Goal: Information Seeking & Learning: Learn about a topic

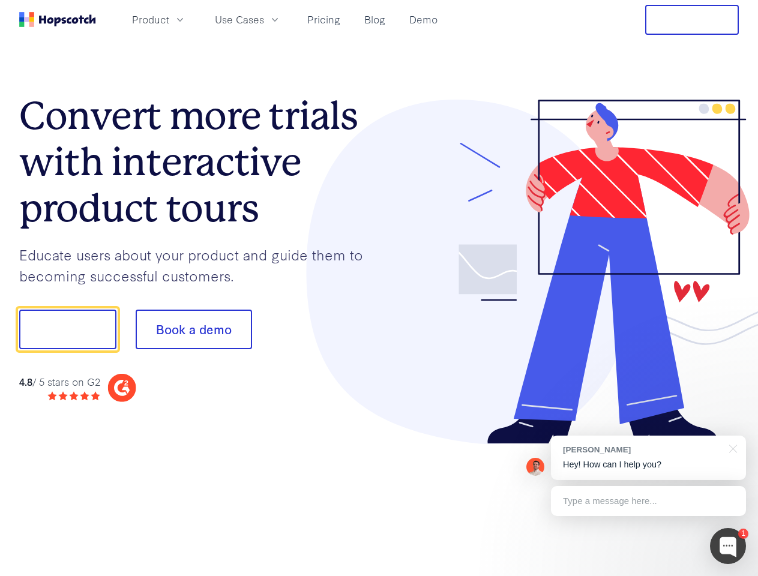
click at [379, 288] on div at bounding box center [559, 272] width 360 height 345
click at [169, 19] on span "Product" at bounding box center [150, 19] width 37 height 15
click at [264, 19] on span "Use Cases" at bounding box center [239, 19] width 49 height 15
click at [692, 20] on button "Free Trial" at bounding box center [692, 20] width 94 height 30
click at [67, 330] on button "Show me!" at bounding box center [67, 330] width 97 height 40
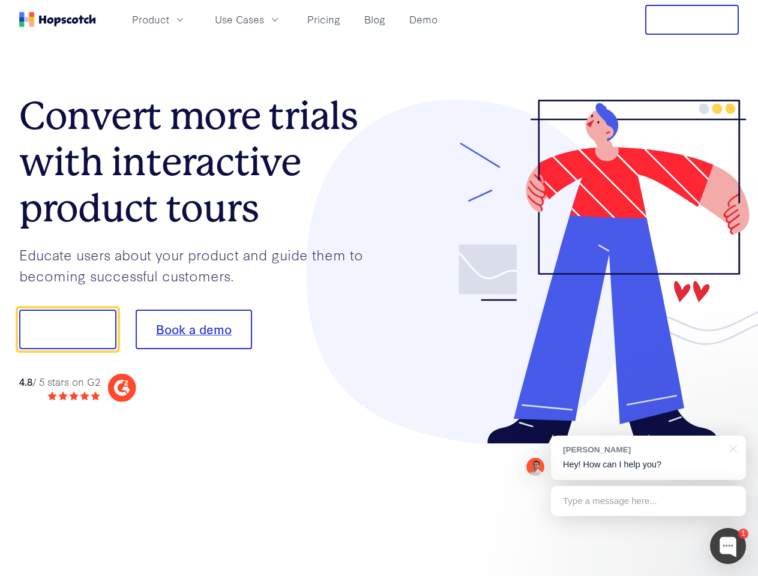
click at [193, 330] on button "Book a demo" at bounding box center [194, 330] width 116 height 40
click at [728, 546] on div at bounding box center [728, 546] width 36 height 36
click at [648, 458] on div "[PERSON_NAME] Hey! How can I help you?" at bounding box center [648, 458] width 195 height 44
click at [731, 448] on div at bounding box center [633, 409] width 225 height 240
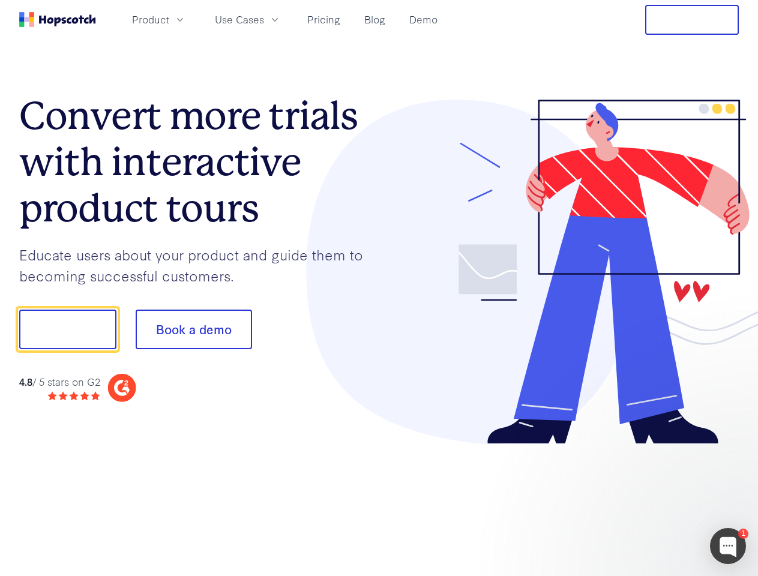
click at [648, 501] on div at bounding box center [633, 409] width 225 height 240
